Goal: Check status: Check status

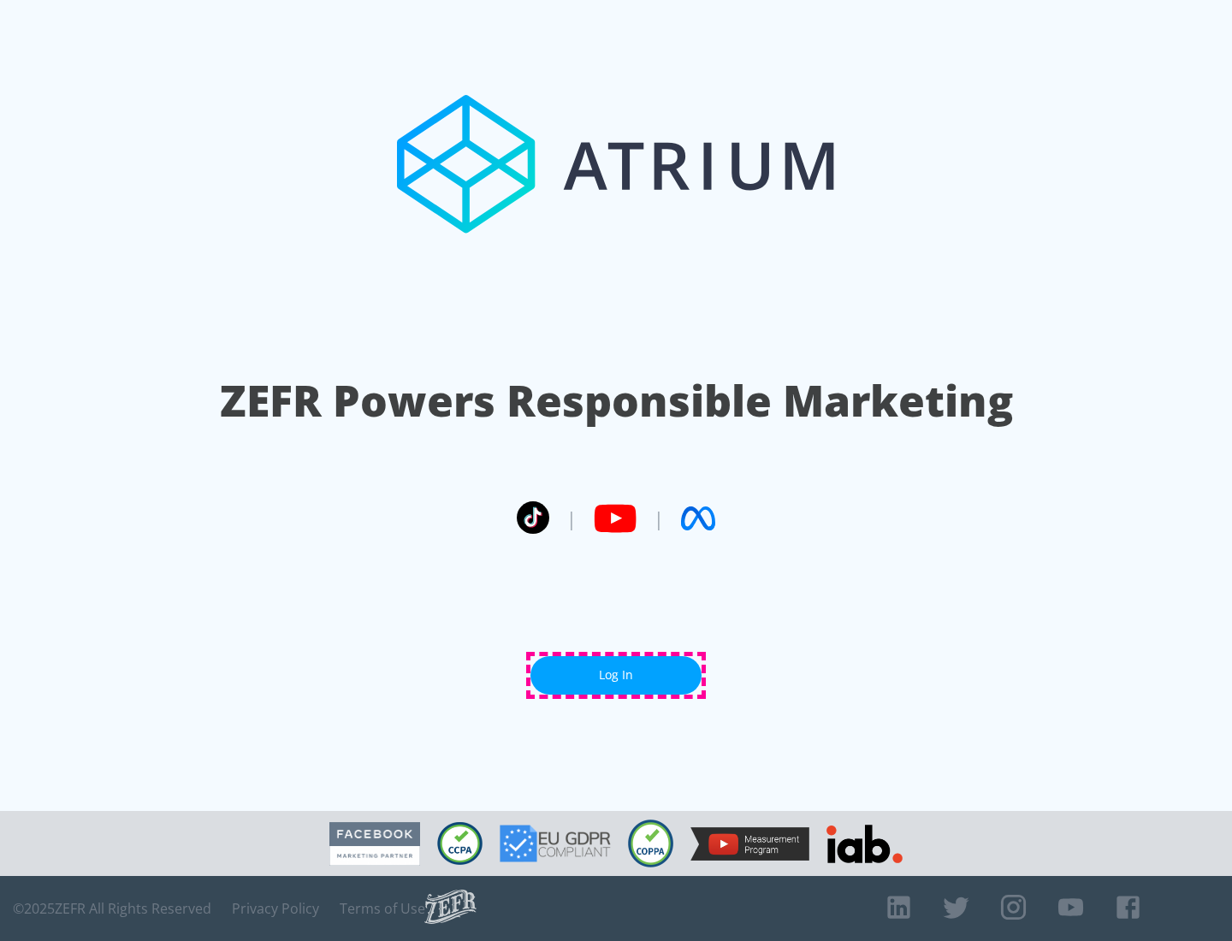
click at [616, 675] on link "Log In" at bounding box center [616, 675] width 171 height 39
